Goal: Check status: Check status

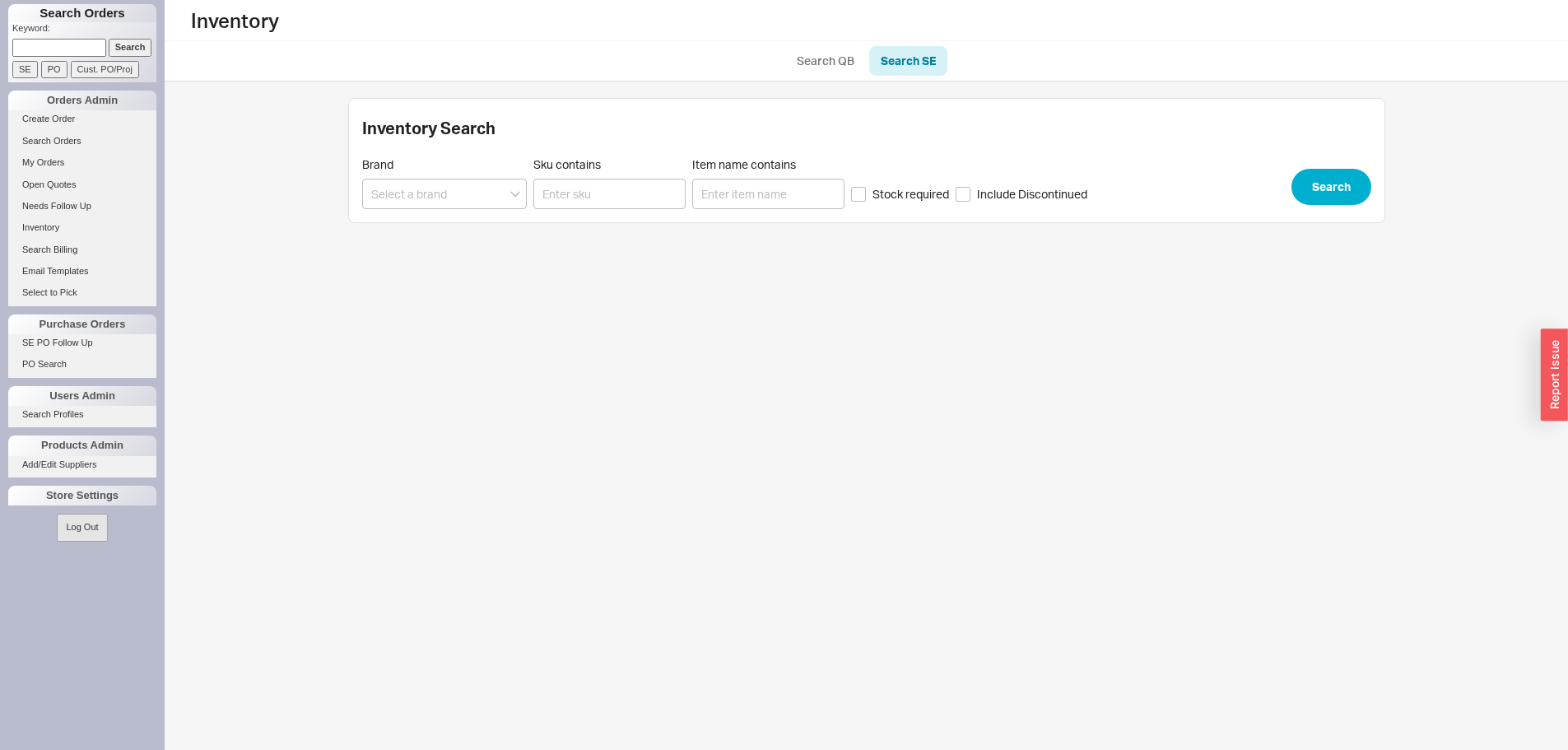
paste input "941037"
click at [58, 48] on input at bounding box center [58, 47] width 93 height 17
type input "941037"
click at [147, 37] on div "Search Orders Keyword: 941037 Search SE PO Cust. PO/Proj Orders Admin Create Or…" at bounding box center [82, 375] width 165 height 750
click at [130, 47] on input "Search" at bounding box center [130, 47] width 44 height 17
